Goal: Communication & Community: Participate in discussion

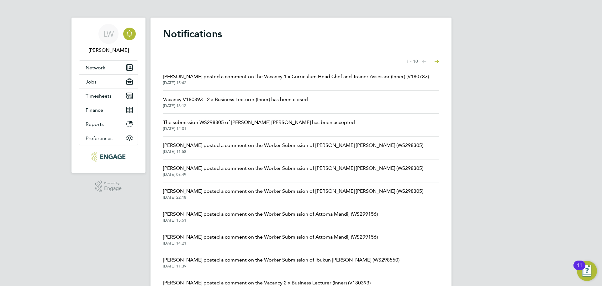
click at [293, 147] on span "[PERSON_NAME] posted a comment on the Worker Submission of [PERSON_NAME] [PERSO…" at bounding box center [293, 145] width 260 height 8
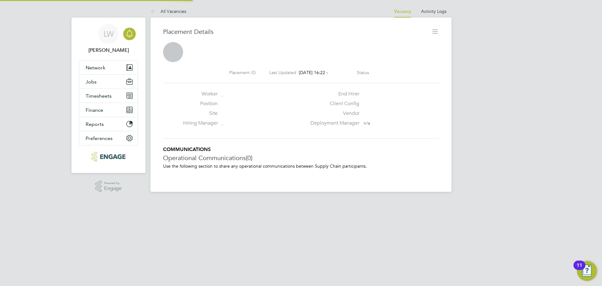
scroll to position [10, 124]
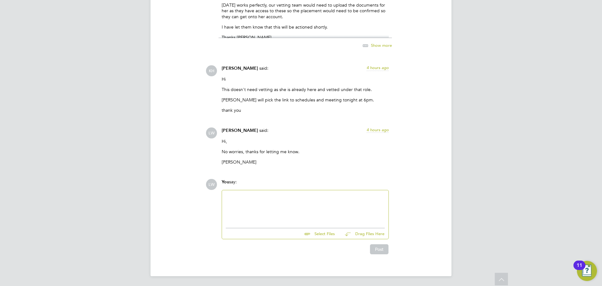
click at [273, 202] on div at bounding box center [305, 207] width 159 height 27
click at [292, 207] on div at bounding box center [305, 207] width 159 height 27
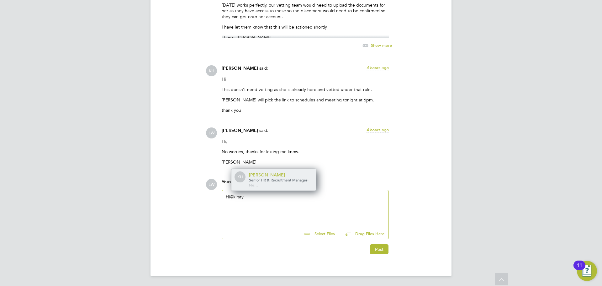
click at [295, 179] on span "Senior HR & Recruitment Manager" at bounding box center [278, 179] width 58 height 5
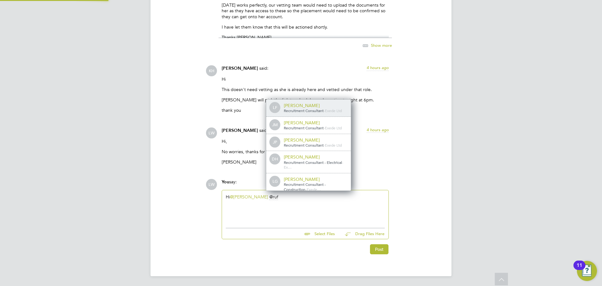
scroll to position [3, 3]
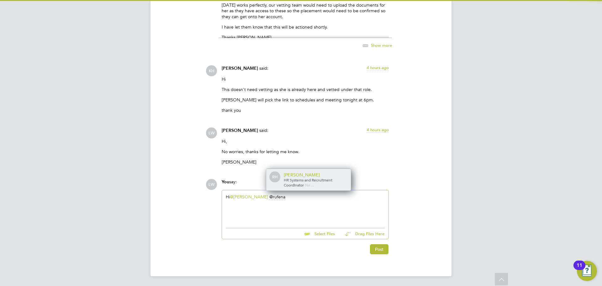
click at [307, 175] on div "[PERSON_NAME]" at bounding box center [315, 175] width 63 height 6
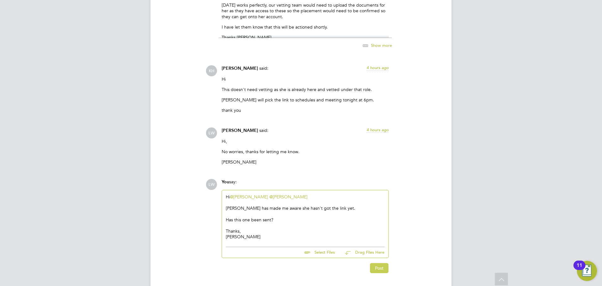
click at [379, 268] on button "Post" at bounding box center [379, 268] width 18 height 10
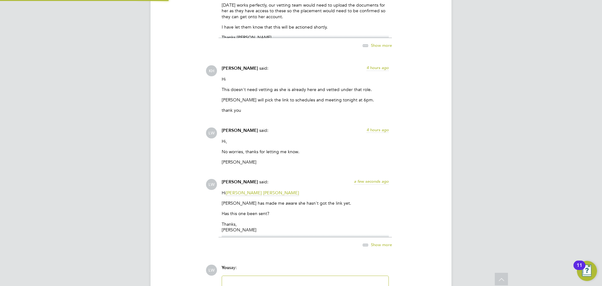
scroll to position [1428, 0]
